Goal: Navigation & Orientation: Find specific page/section

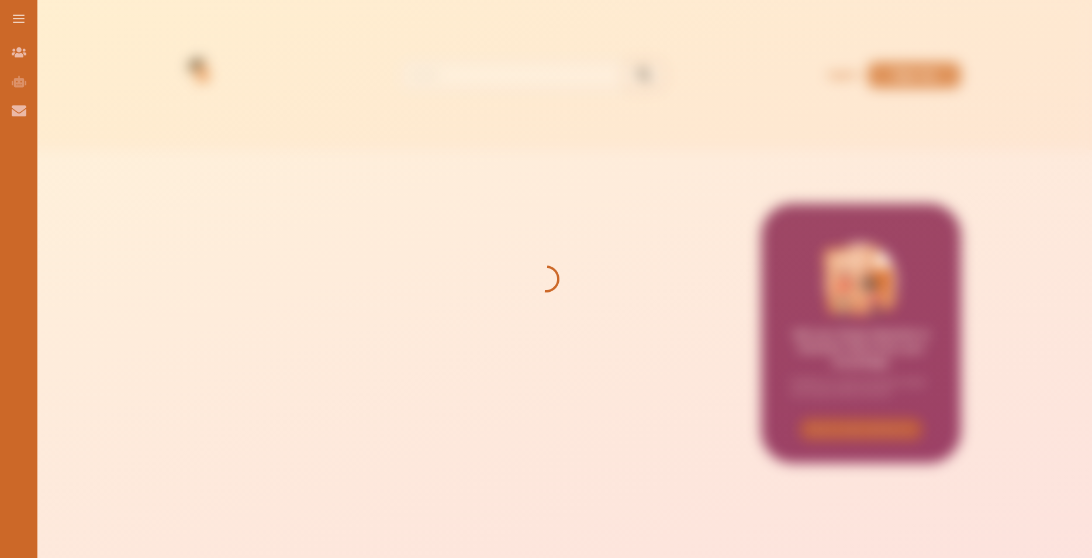
click at [506, 267] on div at bounding box center [546, 279] width 1092 height 558
click at [500, 291] on div at bounding box center [546, 279] width 1092 height 558
click at [500, 284] on div at bounding box center [546, 279] width 1092 height 558
click at [485, 308] on div at bounding box center [546, 279] width 1092 height 558
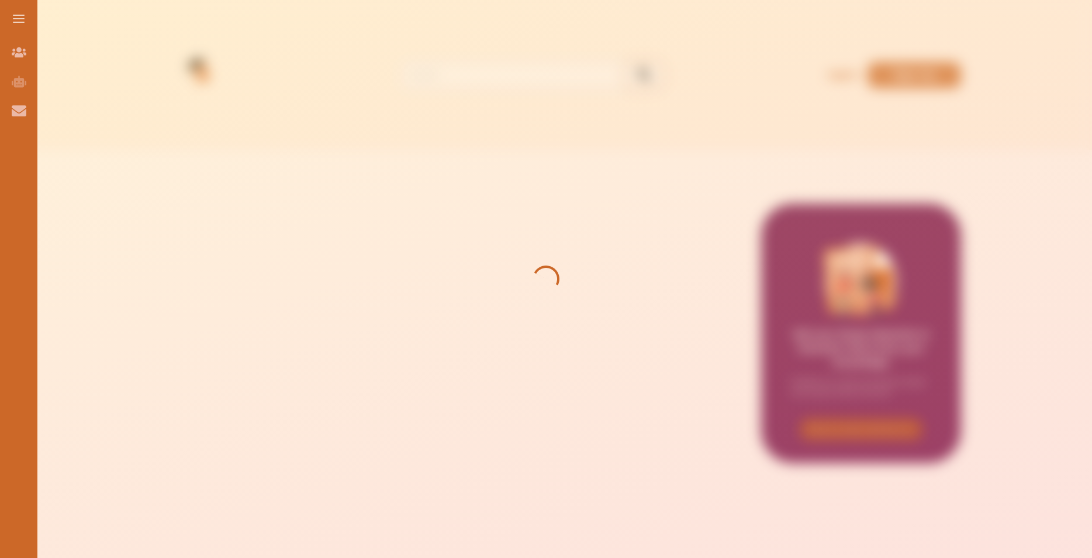
click at [483, 299] on div at bounding box center [546, 279] width 1092 height 558
click at [481, 299] on div at bounding box center [546, 279] width 1092 height 558
drag, startPoint x: 473, startPoint y: 291, endPoint x: 472, endPoint y: 301, distance: 10.1
click at [472, 301] on div at bounding box center [546, 279] width 1092 height 558
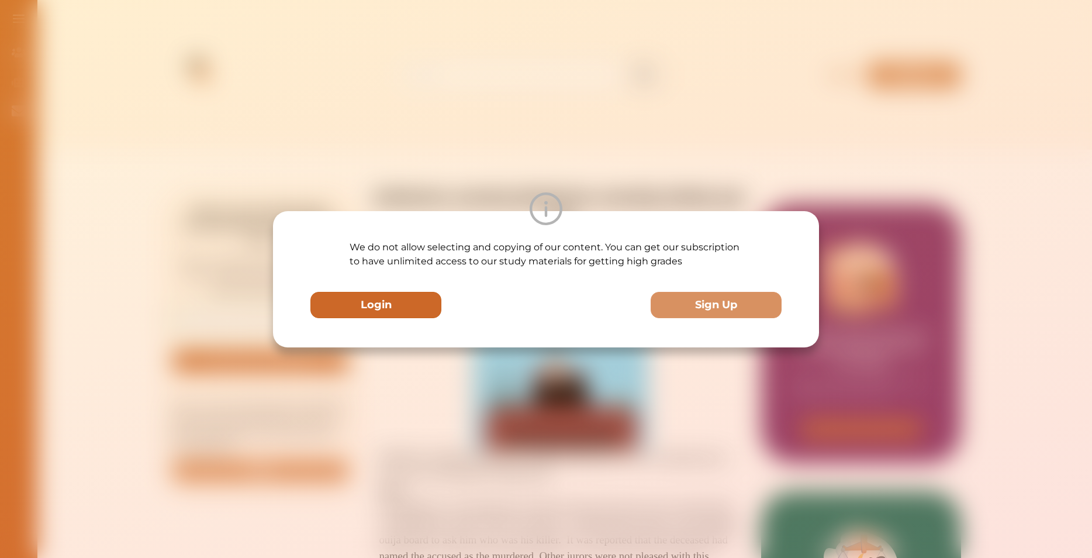
click at [413, 301] on button "Login" at bounding box center [375, 305] width 131 height 26
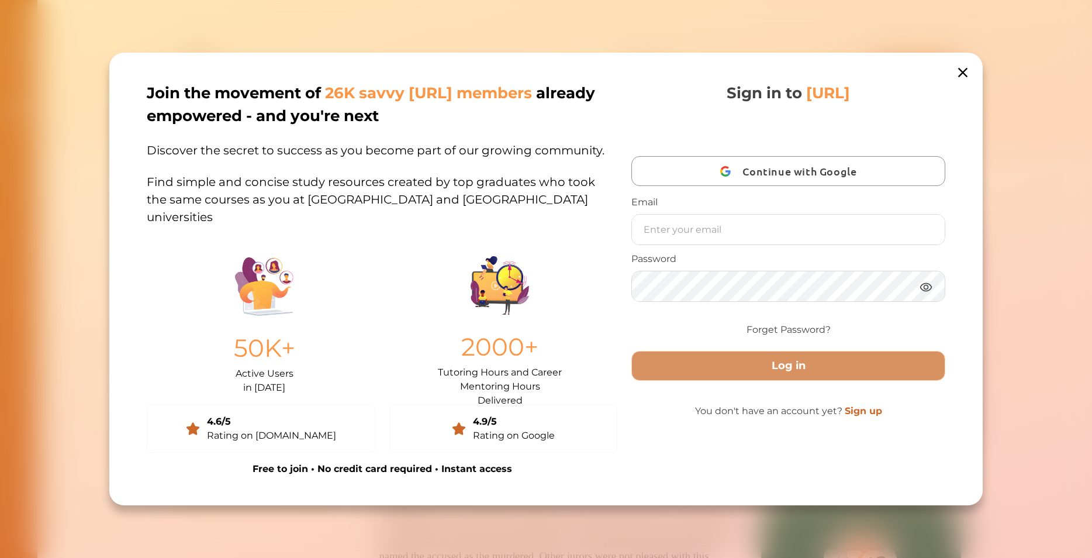
click at [962, 81] on icon at bounding box center [963, 72] width 16 height 16
